Goal: Task Accomplishment & Management: Manage account settings

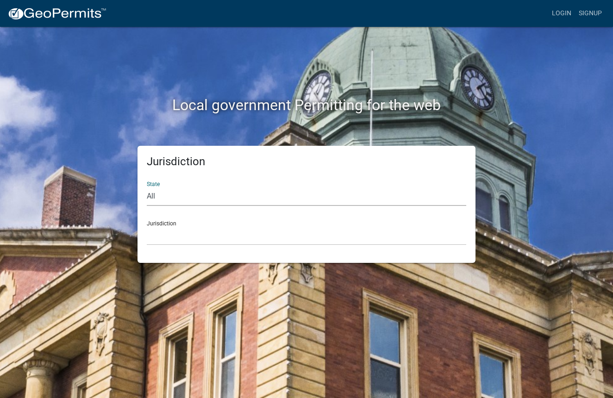
select select "[US_STATE]"
click at [566, 13] on link "Login" at bounding box center [561, 14] width 27 height 18
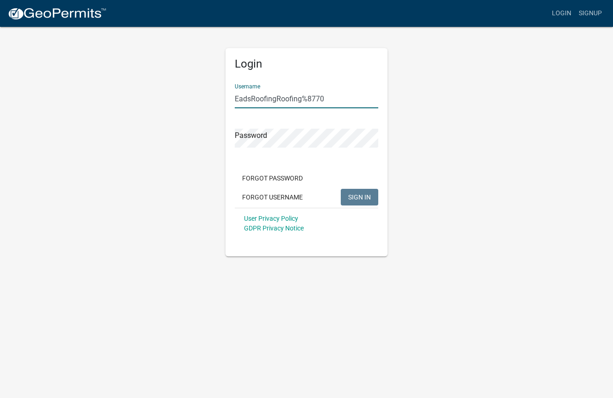
drag, startPoint x: 276, startPoint y: 98, endPoint x: 327, endPoint y: 98, distance: 50.9
click at [327, 98] on input "EadsRoofingRoofing%8770" at bounding box center [307, 98] width 144 height 19
type input "EadsRoofing"
click at [357, 200] on span "SIGN IN" at bounding box center [359, 196] width 23 height 7
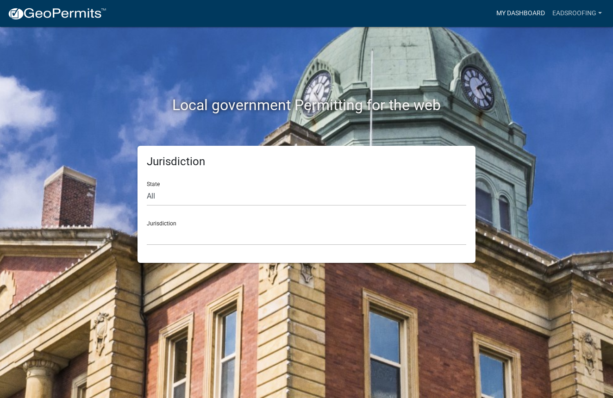
click at [512, 16] on link "My Dashboard" at bounding box center [521, 14] width 56 height 18
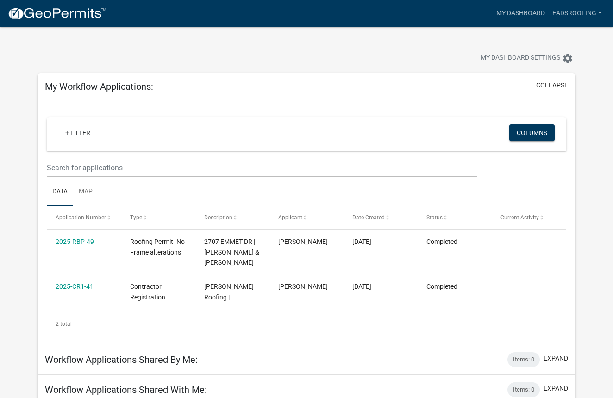
click at [180, 1] on nav "more_horiz My Dashboard EadsRoofing Account Contractor Profile Logout" at bounding box center [306, 13] width 613 height 27
